Goal: Task Accomplishment & Management: Manage account settings

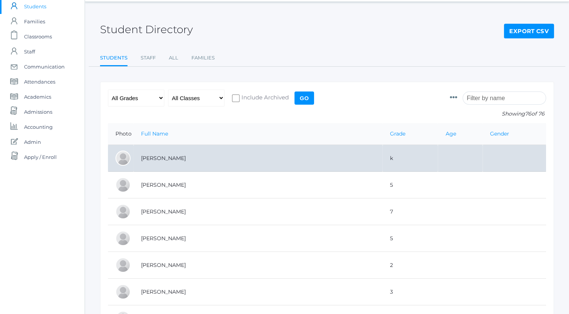
scroll to position [36, 0]
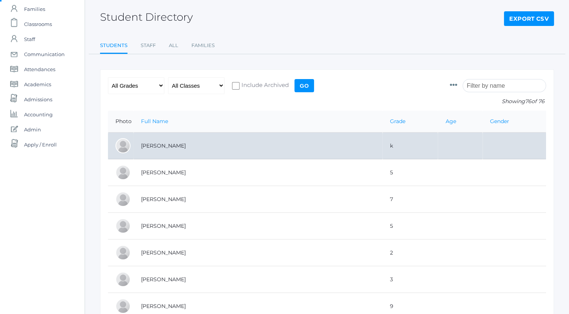
click at [217, 146] on td "Backstrom, Abigail" at bounding box center [257, 145] width 249 height 27
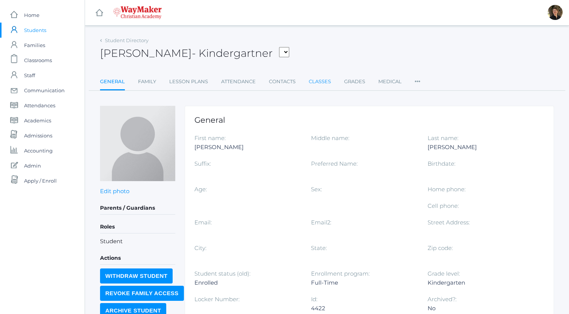
click at [313, 82] on link "Classes" at bounding box center [320, 81] width 22 height 15
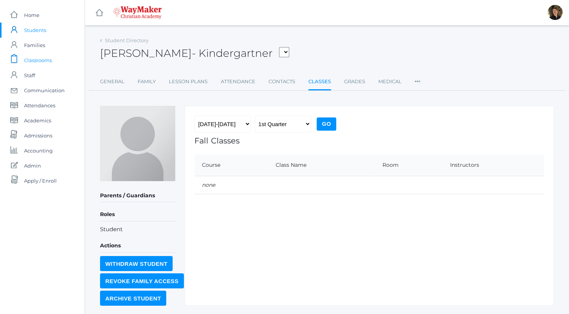
click at [44, 59] on span "Classrooms" at bounding box center [38, 60] width 28 height 15
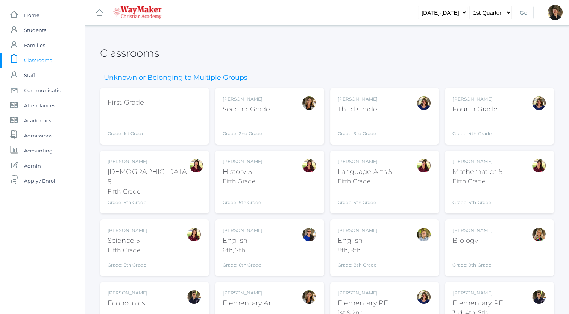
click at [164, 114] on div "First Grade Grade: 1st Grade 01ELEM" at bounding box center [155, 116] width 94 height 41
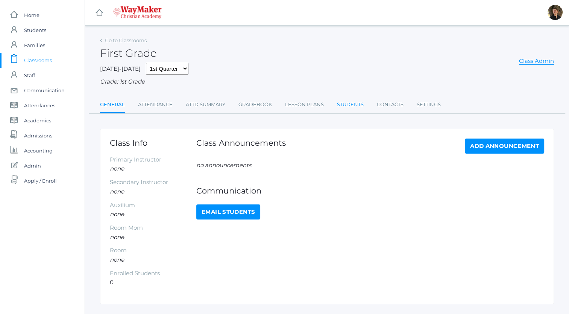
click at [350, 103] on link "Students" at bounding box center [350, 104] width 27 height 15
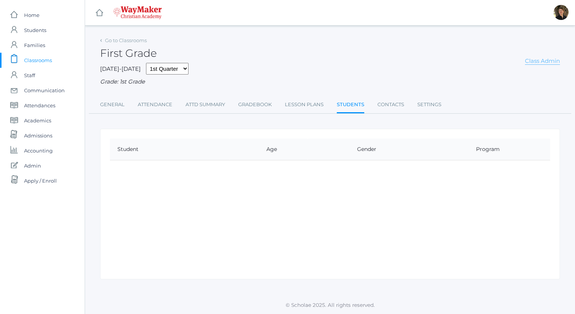
click at [539, 61] on link "Class Admin" at bounding box center [542, 61] width 35 height 8
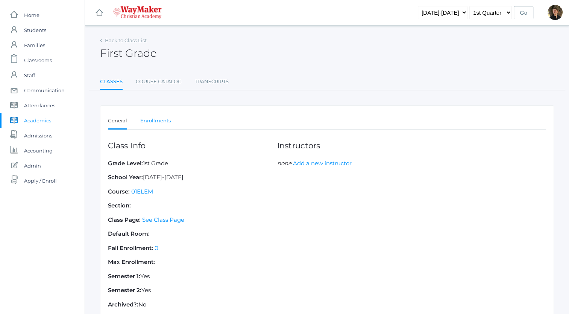
click at [153, 122] on link "Enrollments" at bounding box center [155, 120] width 30 height 15
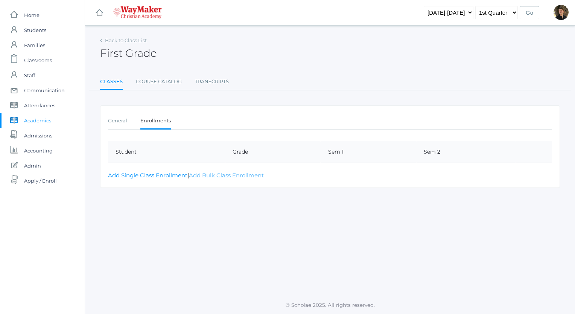
click at [201, 174] on link "Add Bulk Class Enrollment" at bounding box center [226, 174] width 75 height 7
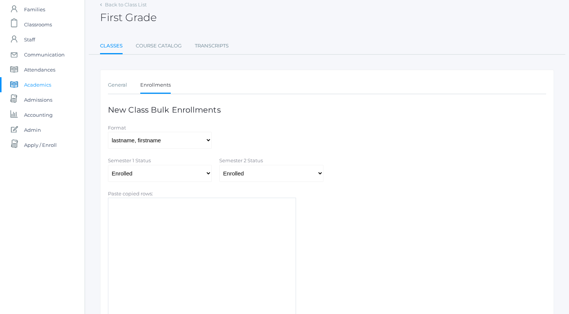
scroll to position [36, 0]
click at [209, 209] on textarea "Paste copied rows:" at bounding box center [202, 272] width 188 height 150
click at [117, 84] on link "General" at bounding box center [117, 84] width 19 height 15
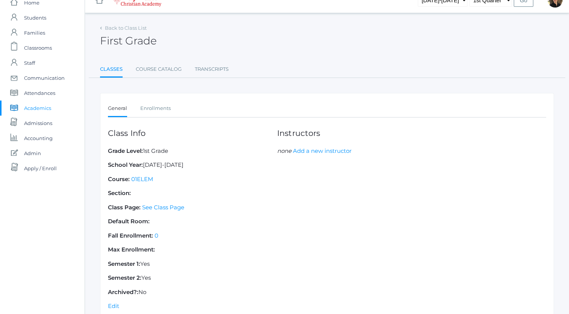
scroll to position [12, 0]
click at [308, 150] on link "Add a new instructor" at bounding box center [322, 150] width 59 height 7
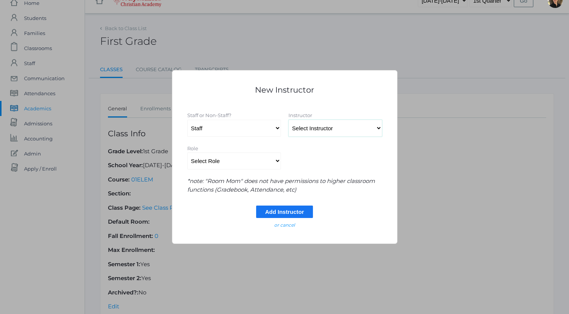
click at [330, 129] on select "Select Instructor Atkisson, Crystal Benzinger, Elizabeth Braileanu, Kylen Farne…" at bounding box center [335, 128] width 94 height 17
click at [272, 210] on input "Add Instructor" at bounding box center [284, 211] width 57 height 12
click at [287, 223] on em "or cancel" at bounding box center [284, 225] width 21 height 6
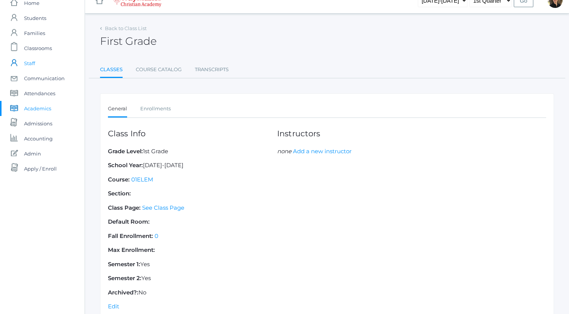
click at [38, 63] on link "icons/user/plain Created with Sketch. Staff" at bounding box center [42, 63] width 85 height 15
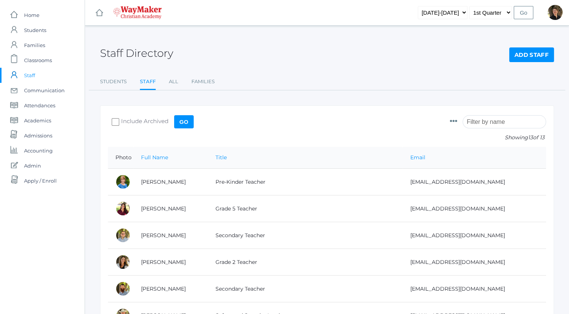
click at [533, 58] on link "Add Staff" at bounding box center [531, 54] width 45 height 15
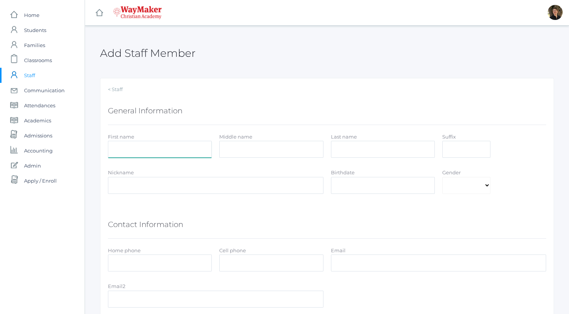
click at [181, 150] on input "First name" at bounding box center [160, 149] width 104 height 17
type input "Bonnie"
type input "Posey"
click at [487, 184] on select "Male Female" at bounding box center [466, 185] width 48 height 17
select select "Female"
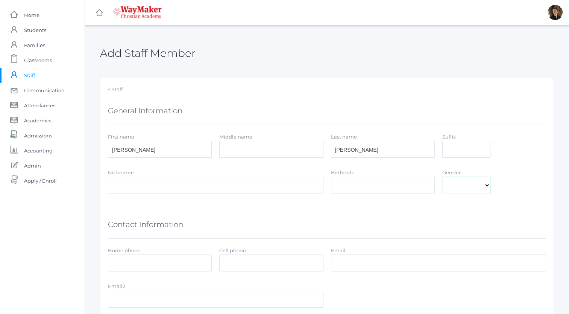
click at [442, 177] on select "Male Female" at bounding box center [466, 185] width 48 height 17
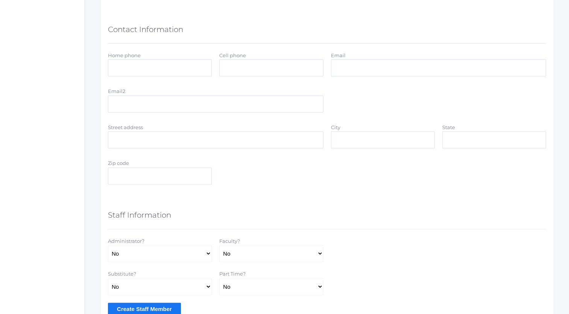
scroll to position [230, 0]
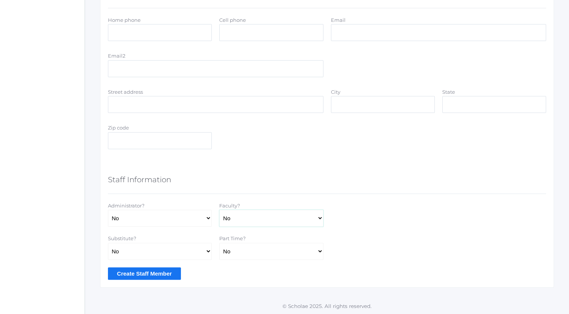
click at [308, 221] on select "Yes No" at bounding box center [271, 217] width 104 height 17
select select "true"
click at [219, 209] on select "Yes No" at bounding box center [271, 217] width 104 height 17
click at [160, 271] on input "Create Staff Member" at bounding box center [144, 273] width 73 height 12
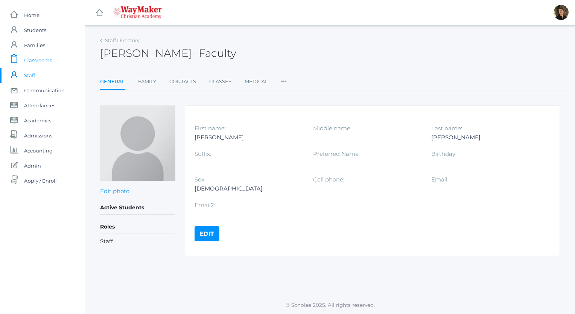
click at [46, 61] on span "Classrooms" at bounding box center [38, 60] width 28 height 15
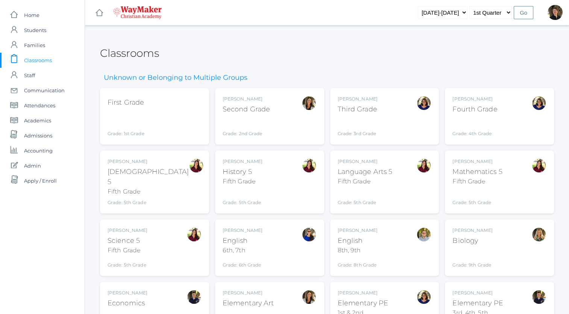
click at [141, 116] on div "Grade: 1st Grade" at bounding box center [126, 124] width 37 height 26
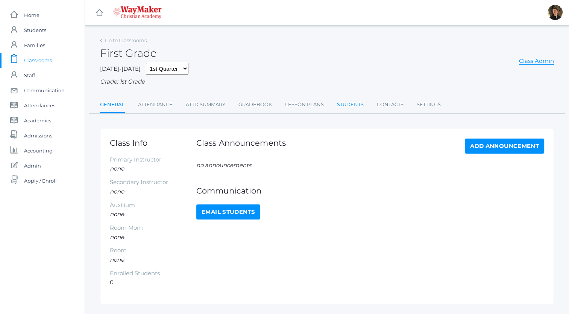
click at [353, 104] on link "Students" at bounding box center [350, 104] width 27 height 15
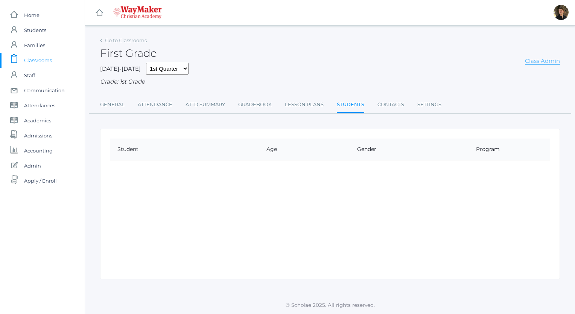
click at [544, 63] on link "Class Admin" at bounding box center [542, 61] width 35 height 8
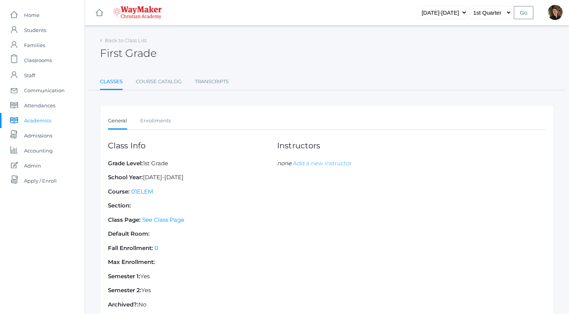
click at [304, 162] on link "Add a new instructor" at bounding box center [322, 162] width 59 height 7
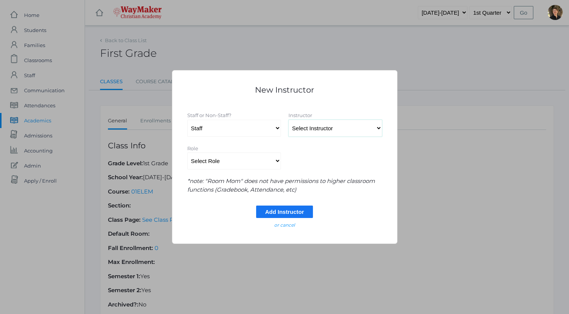
click at [329, 127] on select "Select Instructor Atkisson, Crystal Benzinger, Elizabeth Braileanu, Kylen Farne…" at bounding box center [335, 128] width 94 height 17
select select "4494"
click at [288, 120] on select "Select Instructor Atkisson, Crystal Benzinger, Elizabeth Braileanu, Kylen Farne…" at bounding box center [335, 128] width 94 height 17
click at [252, 163] on select "Select Role Primary Instructor Secondary Instructor Auxilium Substitute Other *…" at bounding box center [234, 160] width 94 height 17
select select "Primary Instructor"
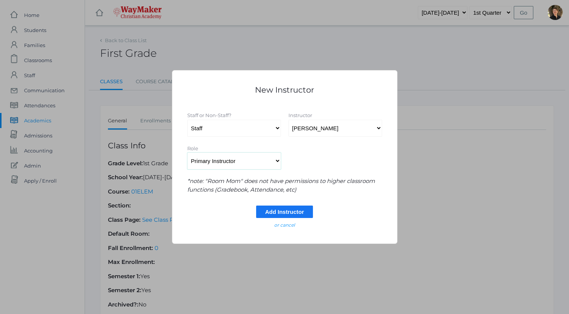
click at [187, 152] on select "Select Role Primary Instructor Secondary Instructor Auxilium Substitute Other *…" at bounding box center [234, 160] width 94 height 17
click at [249, 128] on select "Staff Non-Staff" at bounding box center [234, 128] width 94 height 17
click at [265, 210] on input "Add Instructor" at bounding box center [284, 211] width 57 height 12
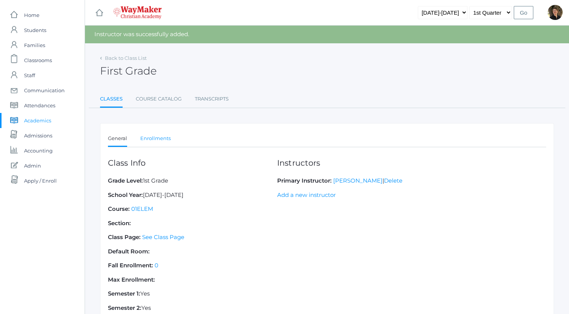
click at [155, 137] on link "Enrollments" at bounding box center [155, 138] width 30 height 15
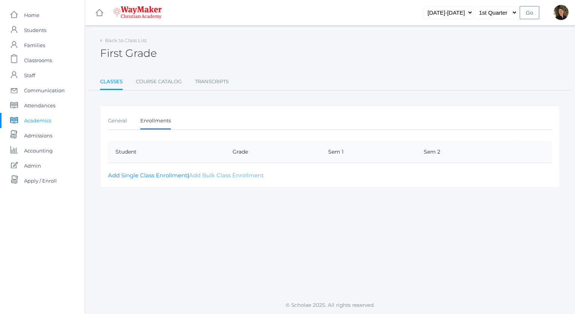
click at [196, 174] on link "Add Bulk Class Enrollment" at bounding box center [226, 174] width 75 height 7
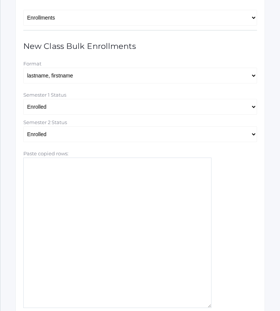
scroll to position [113, 0]
click at [107, 199] on textarea "Paste copied rows:" at bounding box center [117, 232] width 188 height 150
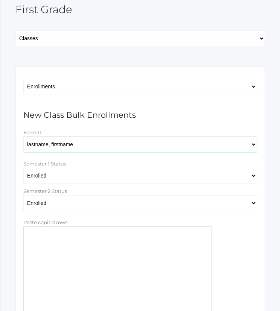
click at [119, 145] on select "lastname, firstname lastname firstname firstname lastname firstname_lastname" at bounding box center [140, 145] width 234 height 16
click at [119, 145] on select "lastname, [PERSON_NAME] firstname [PERSON_NAME] firstname_lastname" at bounding box center [140, 145] width 234 height 16
select select "[PERSON_NAME]"
click at [23, 137] on select "lastname, [PERSON_NAME] firstname [PERSON_NAME] firstname_lastname" at bounding box center [140, 145] width 234 height 16
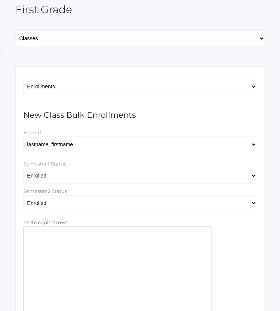
click at [57, 246] on textarea "Paste copied rows:" at bounding box center [117, 301] width 188 height 150
paste textarea "Connor Moe Roman Moran Roman Neufeld Thaddeus Rand Vonn Diedrich Dylan Hammock"
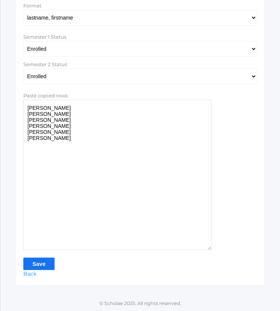
scroll to position [171, 0]
type textarea "Connor Moe Roman Moran Roman Neufeld Thaddeus Rand Vonn Diedrich Dylan Hammock"
click at [40, 260] on input "Save" at bounding box center [38, 263] width 31 height 12
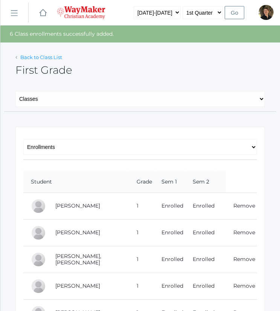
click at [34, 57] on link "Back to Class List" at bounding box center [41, 57] width 42 height 6
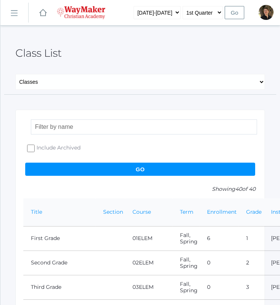
click at [72, 126] on input "search" at bounding box center [144, 127] width 226 height 15
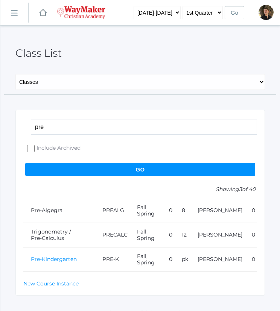
type input "pre"
click at [64, 259] on link "Pre-Kindergarten" at bounding box center [54, 259] width 46 height 7
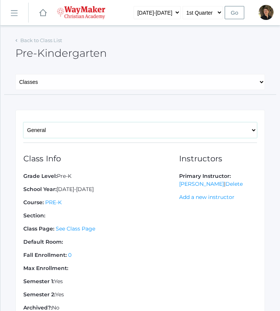
click at [95, 129] on select "General Enrollments" at bounding box center [140, 130] width 234 height 16
select select "/academics/classes/2539/enrollments"
click at [23, 122] on select "General Enrollments" at bounding box center [140, 130] width 234 height 16
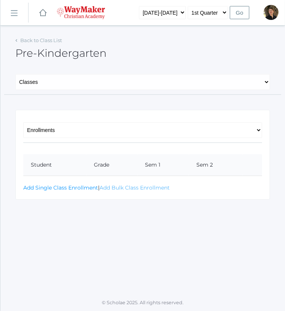
click at [105, 185] on link "Add Bulk Class Enrollment" at bounding box center [135, 187] width 70 height 7
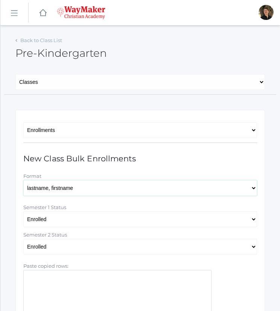
click at [77, 189] on select "lastname, firstname lastname firstname firstname lastname firstname_lastname" at bounding box center [140, 188] width 234 height 16
select select "firstname lastname"
click at [23, 180] on select "lastname, firstname lastname firstname firstname lastname firstname_lastname" at bounding box center [140, 188] width 234 height 16
paste textarea "Cayden Reed Alister Stephens"
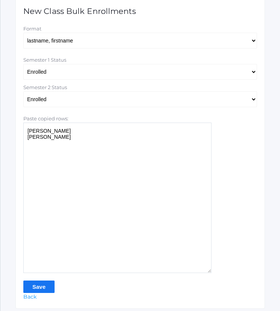
scroll to position [153, 0]
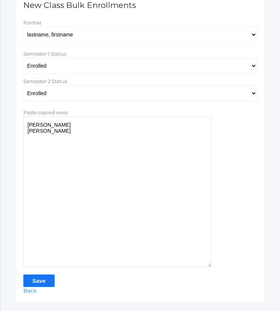
type textarea "Cayden Reed Alister Stephens"
click at [38, 279] on input "Save" at bounding box center [38, 281] width 31 height 12
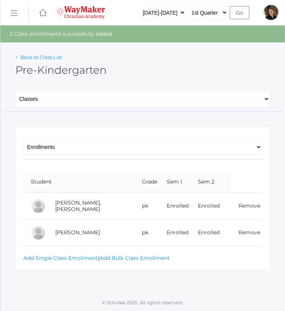
click at [45, 56] on link "Back to Class List" at bounding box center [41, 57] width 42 height 6
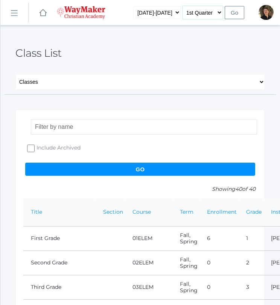
click at [221, 13] on select "1st Quarter 2nd Quarter 3rd Quarter 4th Quarter" at bounding box center [202, 12] width 40 height 13
click at [85, 126] on input "search" at bounding box center [144, 127] width 226 height 15
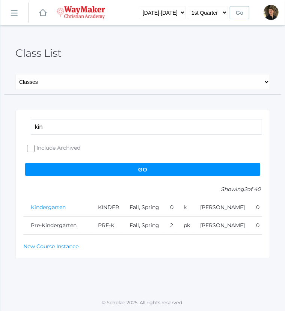
type input "kin"
click at [48, 208] on link "Kindergarten" at bounding box center [48, 207] width 35 height 7
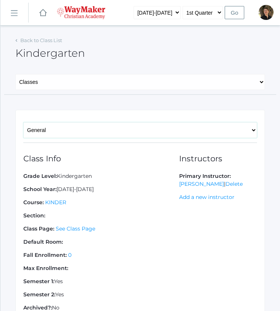
click at [74, 128] on select "General Enrollments" at bounding box center [140, 130] width 234 height 16
select select "/academics/classes/2538/enrollments"
click at [23, 122] on select "General Enrollments" at bounding box center [140, 130] width 234 height 16
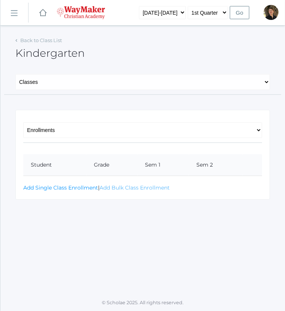
click at [113, 187] on link "Add Bulk Class Enrollment" at bounding box center [135, 187] width 70 height 7
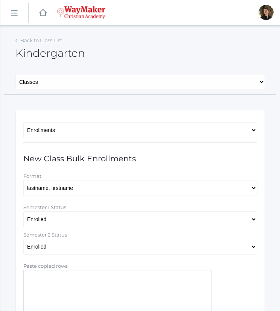
click at [89, 189] on select "lastname, [PERSON_NAME] firstname [PERSON_NAME] firstname_lastname" at bounding box center [140, 188] width 234 height 16
select select "[PERSON_NAME]"
click at [23, 180] on select "lastname, [PERSON_NAME] firstname [PERSON_NAME] firstname_lastname" at bounding box center [140, 188] width 234 height 16
paste textarea "Abigail Backstrom Nico Hurley Brixton Hardy Nolan Gagen Everest Thomson Aspen H…"
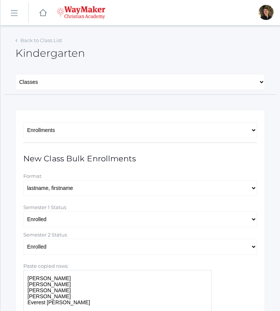
scroll to position [31, 0]
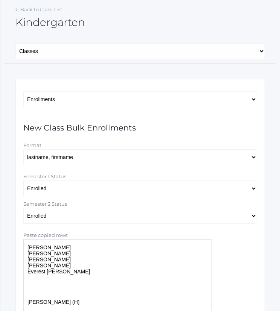
click at [35, 288] on textarea "Abigail Backstrom Nico Hurley Brixton Hardy Nolan Gagen Everest Thomson Aspen H…" at bounding box center [117, 314] width 188 height 150
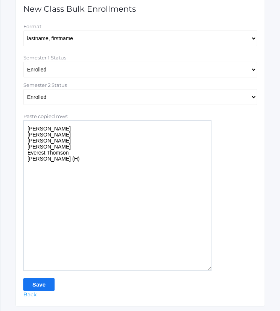
type textarea "Abigail Backstrom Nico Hurley Brixton Hardy Nolan Gagen Everest Thomson Aspen H…"
click at [39, 284] on input "Save" at bounding box center [38, 284] width 31 height 12
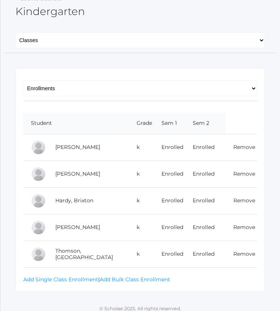
scroll to position [59, 0]
click at [64, 277] on link "Add Single Class Enrollment" at bounding box center [60, 279] width 75 height 7
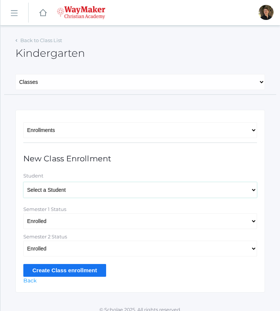
click at [82, 190] on select "Select a Student Backstrom, Abigail Baker, Claire Baker, Josey Bassett, Josie B…" at bounding box center [140, 190] width 234 height 16
select select "4427"
click at [23, 182] on select "Select a Student Backstrom, Abigail Baker, Claire Baker, Josey Bassett, Josie B…" at bounding box center [140, 190] width 234 height 16
click at [63, 269] on input "Create Class enrollment" at bounding box center [64, 270] width 83 height 12
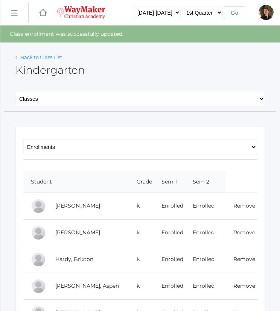
click at [44, 58] on link "Back to Class List" at bounding box center [41, 57] width 42 height 6
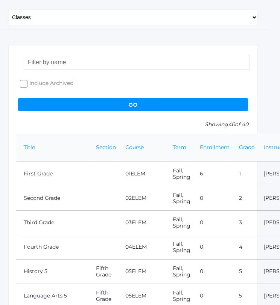
scroll to position [72, 7]
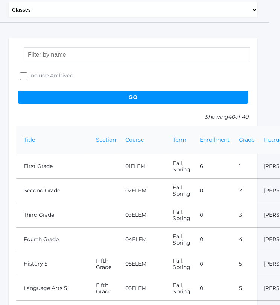
click at [78, 52] on input "search" at bounding box center [137, 54] width 226 height 15
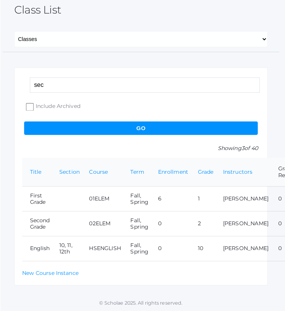
scroll to position [0, 0]
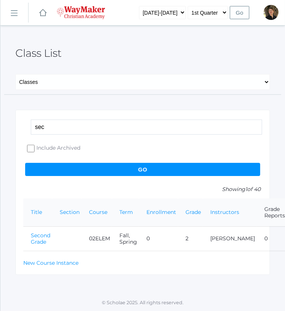
type input "sec"
click at [38, 236] on link "Second Grade" at bounding box center [41, 238] width 20 height 13
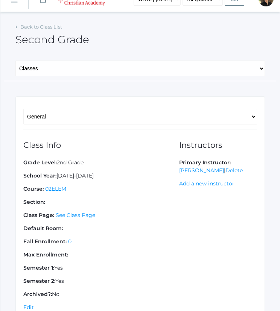
scroll to position [14, 0]
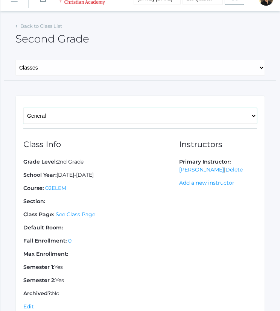
click at [116, 114] on select "General Enrollments" at bounding box center [140, 116] width 234 height 16
select select "/academics/classes/2536/enrollments"
click at [23, 108] on select "General Enrollments" at bounding box center [140, 116] width 234 height 16
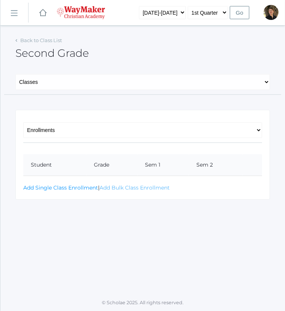
click at [117, 188] on link "Add Bulk Class Enrollment" at bounding box center [135, 187] width 70 height 7
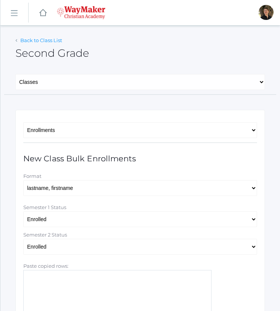
click at [38, 40] on link "Back to Class List" at bounding box center [41, 40] width 42 height 6
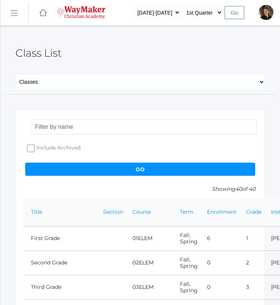
click at [77, 127] on input "search" at bounding box center [144, 127] width 226 height 15
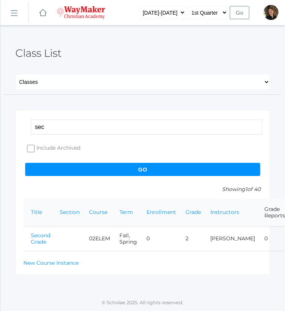
type input "sec"
click at [41, 235] on link "Second Grade" at bounding box center [41, 238] width 20 height 13
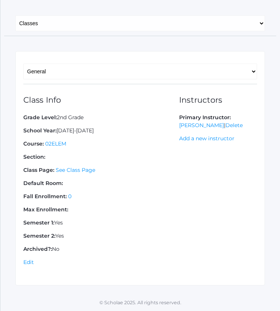
scroll to position [10, 0]
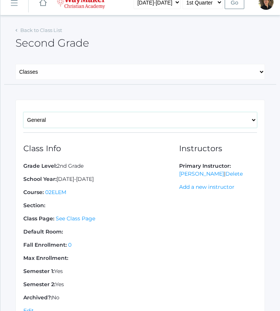
click at [85, 125] on select "General Enrollments" at bounding box center [140, 120] width 234 height 16
select select "/academics/classes/2536/enrollments"
click at [23, 112] on select "General Enrollments" at bounding box center [140, 120] width 234 height 16
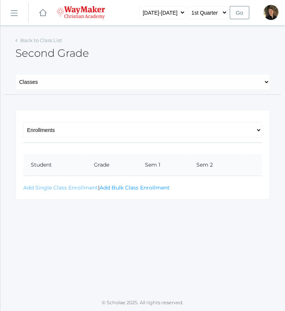
click at [59, 186] on link "Add Single Class Enrollment" at bounding box center [60, 187] width 75 height 7
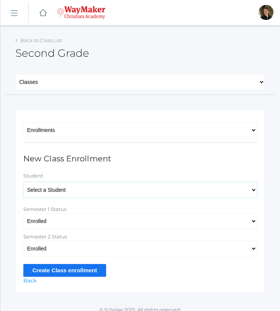
click at [68, 190] on select "Select a Student [PERSON_NAME], [PERSON_NAME], [PERSON_NAME], [PERSON_NAME], [P…" at bounding box center [140, 190] width 234 height 16
select select "4434"
click at [23, 182] on select "Select a Student [PERSON_NAME], [PERSON_NAME], [PERSON_NAME], [PERSON_NAME], [P…" at bounding box center [140, 190] width 234 height 16
click at [55, 269] on input "Create Class enrollment" at bounding box center [64, 270] width 83 height 12
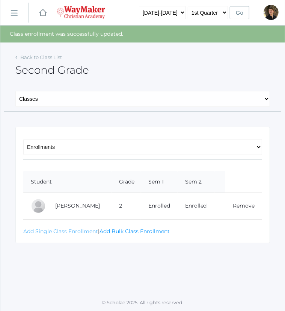
click at [67, 232] on link "Add Single Class Enrollment" at bounding box center [60, 231] width 75 height 7
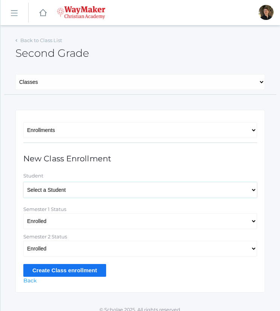
click at [93, 190] on select "Select a Student Backstrom, Abigail Baker, Claire Baker, Josey Bassett, Josie B…" at bounding box center [140, 190] width 234 height 16
click at [114, 236] on div "Semester 2 Status" at bounding box center [140, 237] width 234 height 8
click at [30, 279] on link "Back" at bounding box center [29, 280] width 13 height 7
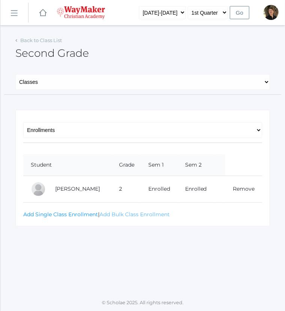
click at [118, 212] on link "Add Bulk Class Enrollment" at bounding box center [135, 214] width 70 height 7
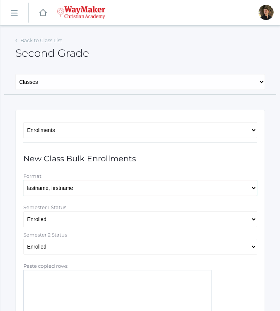
click at [83, 188] on select "lastname, firstname lastname firstname firstname lastname firstname_lastname" at bounding box center [140, 188] width 234 height 16
select select "firstname lastname"
click at [23, 180] on select "lastname, firstname lastname firstname firstname lastname firstname_lastname" at bounding box center [140, 188] width 234 height 16
paste textarea "Macy Hardisty Adelaide Stephens Graham Bassett Sullivan Clyne Jacob Hjelm Greys…"
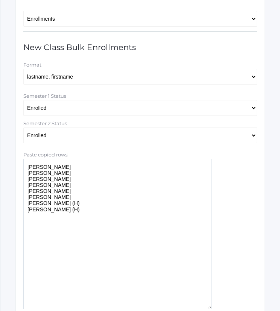
scroll to position [171, 0]
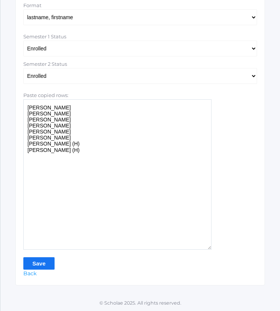
type textarea "Macy Hardisty Adelaide Stephens Graham Bassett Sullivan Clyne Jacob Hjelm Greys…"
click at [38, 261] on input "Save" at bounding box center [38, 263] width 31 height 12
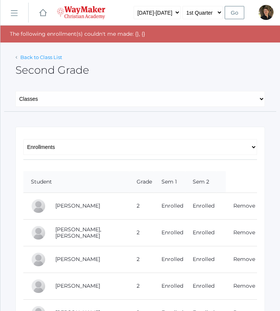
click at [39, 56] on link "Back to Class List" at bounding box center [41, 57] width 42 height 6
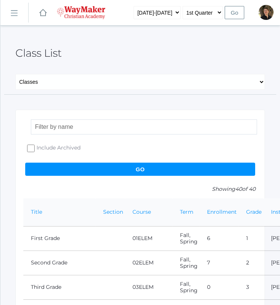
click at [52, 129] on input "search" at bounding box center [144, 127] width 226 height 15
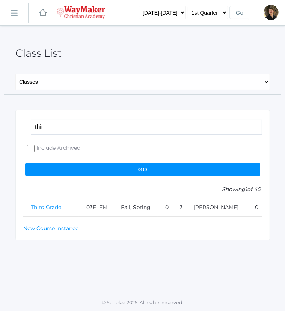
type input "thir"
click at [42, 207] on link "Third Grade" at bounding box center [46, 207] width 30 height 7
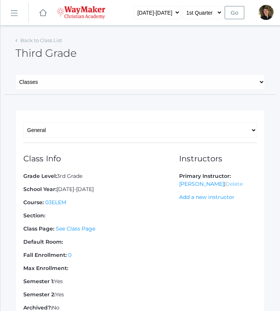
click at [225, 183] on link "Delete" at bounding box center [233, 184] width 17 height 7
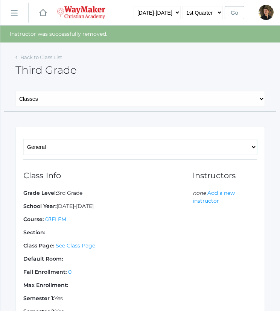
click at [67, 146] on select "General Enrollments" at bounding box center [140, 147] width 234 height 16
select select "/academics/classes/2535/enrollments"
click at [23, 139] on select "General Enrollments" at bounding box center [140, 147] width 234 height 16
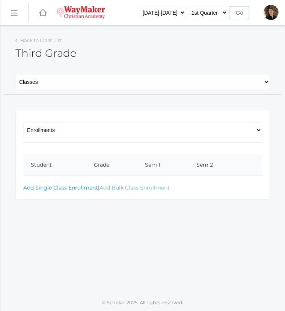
click at [109, 188] on link "Add Bulk Class Enrollment" at bounding box center [135, 187] width 70 height 7
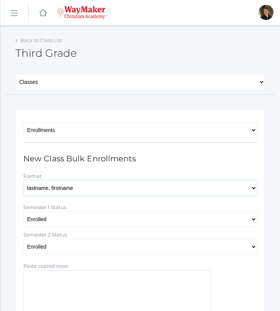
click at [92, 190] on select "lastname, firstname lastname firstname firstname lastname firstname_lastname" at bounding box center [140, 188] width 234 height 16
select select "firstname lastname"
click at [23, 180] on select "lastname, firstname lastname firstname firstname lastname firstname_lastname" at bounding box center [140, 188] width 234 height 16
paste textarea "Jasper Johnson Ryder Hardisty Nora McKenzie Elsie Vondran Elijah Benzinger-Step…"
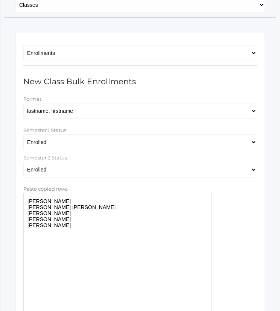
scroll to position [171, 0]
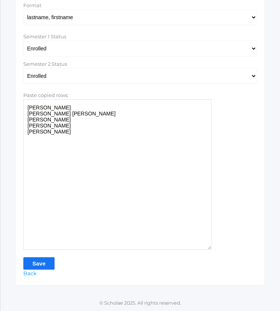
type textarea "Jasper Johnson Ryder Hardisty Nora McKenzie Elsie Vondran Elijah Benzinger-Step…"
click at [42, 260] on input "Save" at bounding box center [38, 263] width 31 height 12
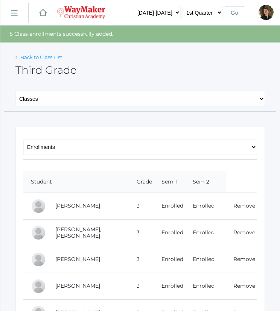
click at [50, 56] on link "Back to Class List" at bounding box center [41, 57] width 42 height 6
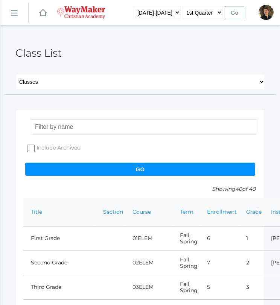
click at [74, 127] on input "search" at bounding box center [144, 127] width 226 height 15
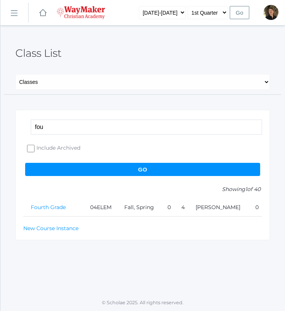
type input "fou"
click at [44, 207] on link "Fourth Grade" at bounding box center [48, 207] width 35 height 7
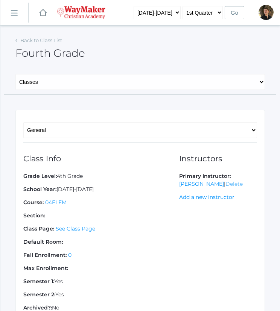
click at [225, 183] on link "Delete" at bounding box center [233, 184] width 17 height 7
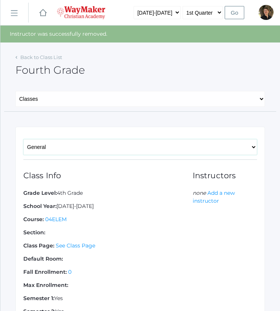
click at [74, 144] on select "General Enrollments" at bounding box center [140, 147] width 234 height 16
select select "/academics/classes/2534/enrollments"
click at [23, 139] on select "General Enrollments" at bounding box center [140, 147] width 234 height 16
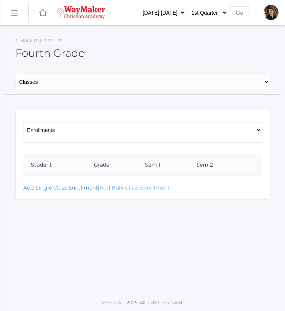
click at [111, 189] on link "Add Bulk Class Enrollment" at bounding box center [135, 187] width 70 height 7
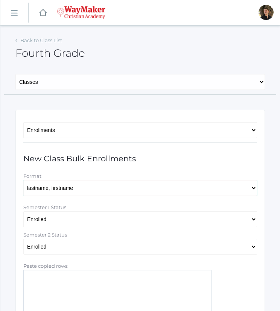
click at [50, 188] on select "lastname, firstname lastname firstname firstname lastname firstname_lastname" at bounding box center [140, 188] width 234 height 16
select select "firstname lastname"
click at [23, 180] on select "lastname, firstname lastname firstname firstname lastname firstname_lastname" at bounding box center [140, 188] width 234 height 16
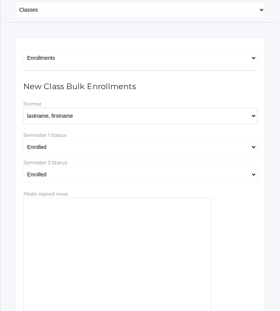
scroll to position [73, 0]
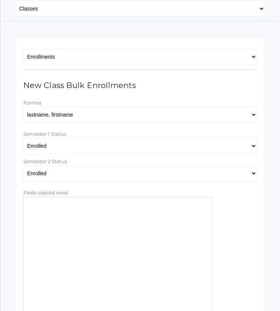
click at [39, 214] on textarea "Paste copied rows:" at bounding box center [117, 272] width 188 height 150
paste textarea "Jade Johnson Tallon Pecor Weston Moran Lincoln Farnes Emilia Diedrich Abrielle …"
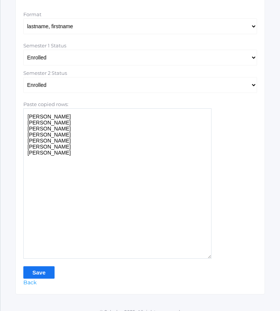
scroll to position [170, 0]
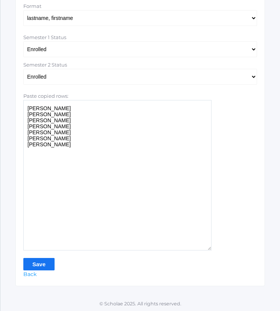
type textarea "Jade Johnson Tallon Pecor Weston Moran Lincoln Farnes Emilia Diedrich Abrielle …"
click at [35, 263] on input "Save" at bounding box center [38, 264] width 31 height 12
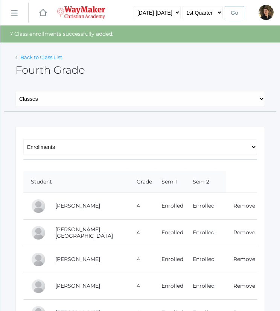
click at [45, 58] on link "Back to Class List" at bounding box center [41, 57] width 42 height 6
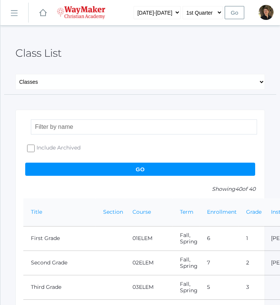
click at [56, 127] on input "search" at bounding box center [144, 127] width 226 height 15
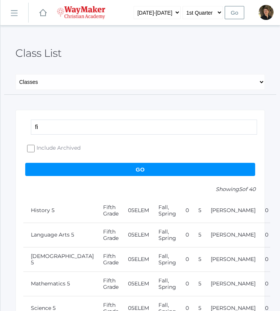
type input "f"
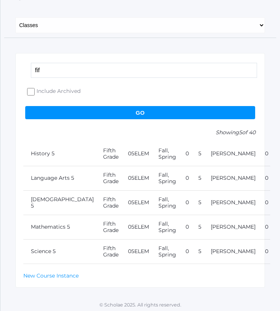
scroll to position [58, 0]
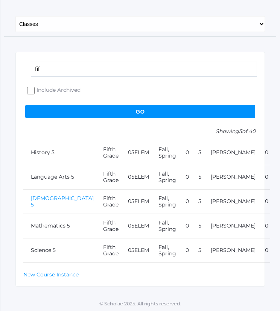
type input "fif"
click at [39, 199] on link "Bible 5" at bounding box center [62, 201] width 63 height 13
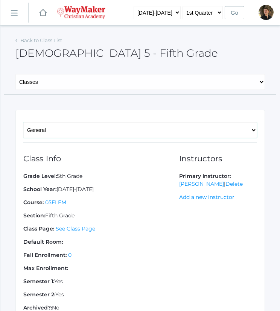
click at [102, 128] on select "General Enrollments" at bounding box center [140, 130] width 234 height 16
select select "/academics/classes/2540/enrollments"
click at [23, 122] on select "General Enrollments" at bounding box center [140, 130] width 234 height 16
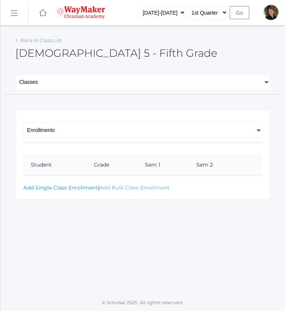
click at [120, 188] on link "Add Bulk Class Enrollment" at bounding box center [135, 187] width 70 height 7
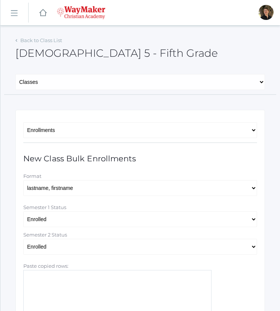
scroll to position [63, 0]
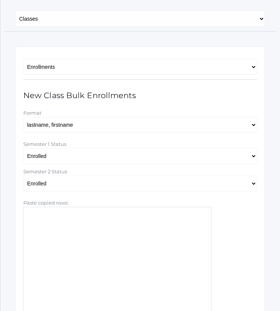
click at [78, 212] on textarea "Paste copied rows:" at bounding box center [117, 282] width 188 height 150
click at [56, 215] on textarea "Paste copied rows:" at bounding box center [117, 282] width 188 height 150
paste textarea "Hunter Zingerman Danielle Newcombe Jack McKenzie Bella Gross Meadow Lawler Josi…"
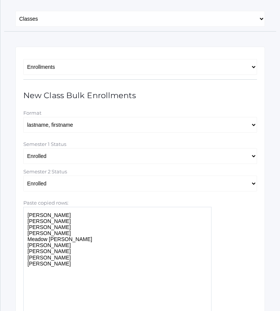
type textarea "Hunter Zingerman Danielle Newcombe Jack McKenzie Bella Gross Meadow Lawler Josi…"
click at [95, 122] on select "lastname, firstname lastname firstname firstname lastname firstname_lastname" at bounding box center [140, 125] width 234 height 16
select select "firstname lastname"
click at [23, 117] on select "lastname, firstname lastname firstname firstname lastname firstname_lastname" at bounding box center [140, 125] width 234 height 16
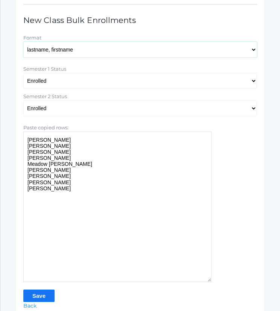
scroll to position [171, 0]
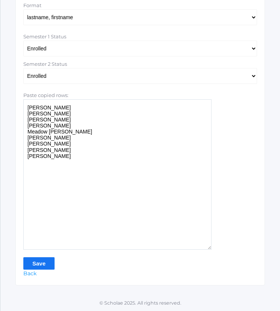
click at [35, 261] on input "Save" at bounding box center [38, 263] width 31 height 12
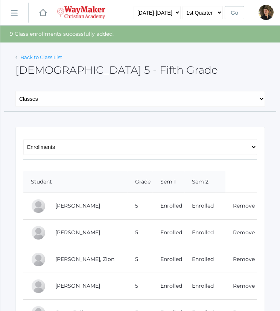
click at [47, 57] on link "Back to Class List" at bounding box center [41, 57] width 42 height 6
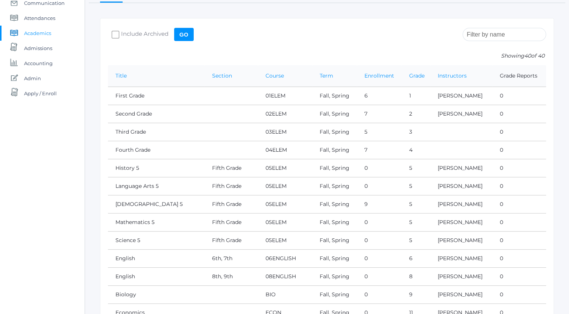
scroll to position [88, 0]
click at [127, 256] on link "English" at bounding box center [125, 257] width 20 height 7
